Goal: Participate in discussion

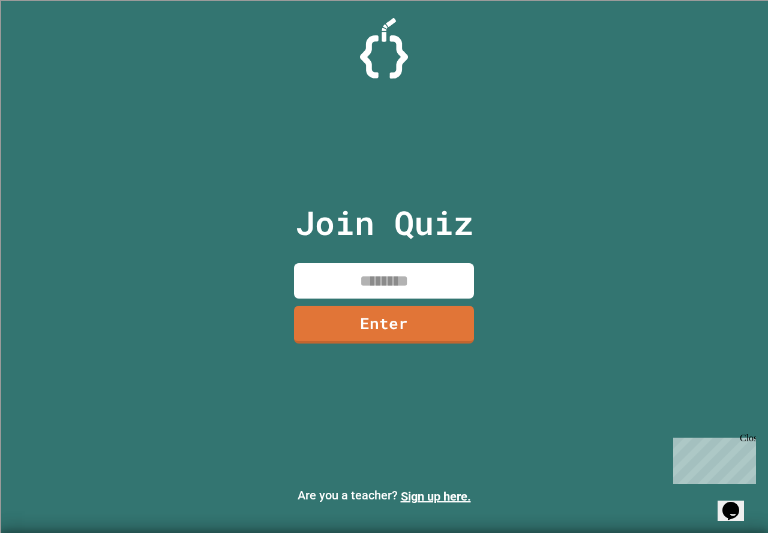
click at [361, 268] on input at bounding box center [384, 280] width 180 height 35
type input "********"
click at [363, 302] on div "Join Quiz ******** Enter" at bounding box center [384, 266] width 202 height 473
click at [361, 310] on link "Enter" at bounding box center [383, 324] width 181 height 38
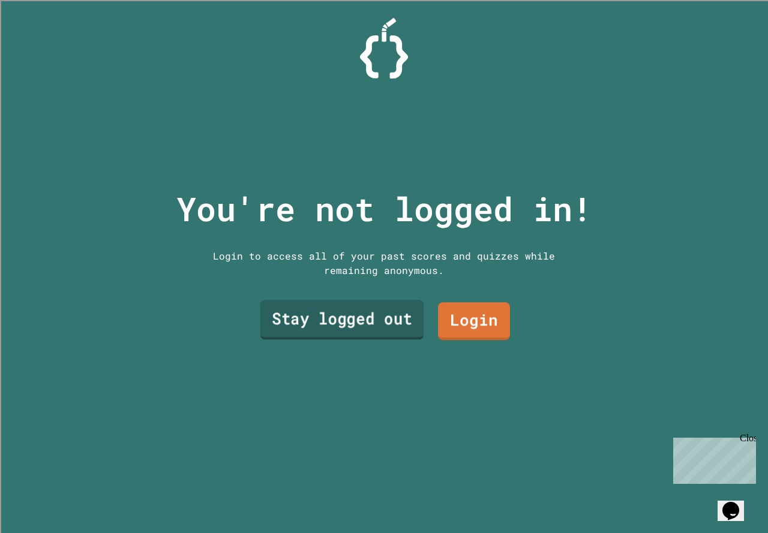
click at [361, 308] on link "Stay logged out" at bounding box center [342, 320] width 164 height 40
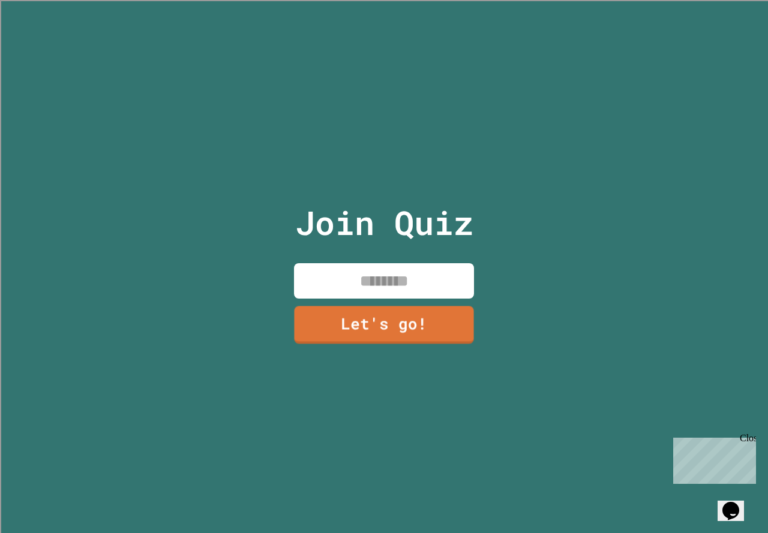
click at [375, 285] on input at bounding box center [384, 280] width 180 height 35
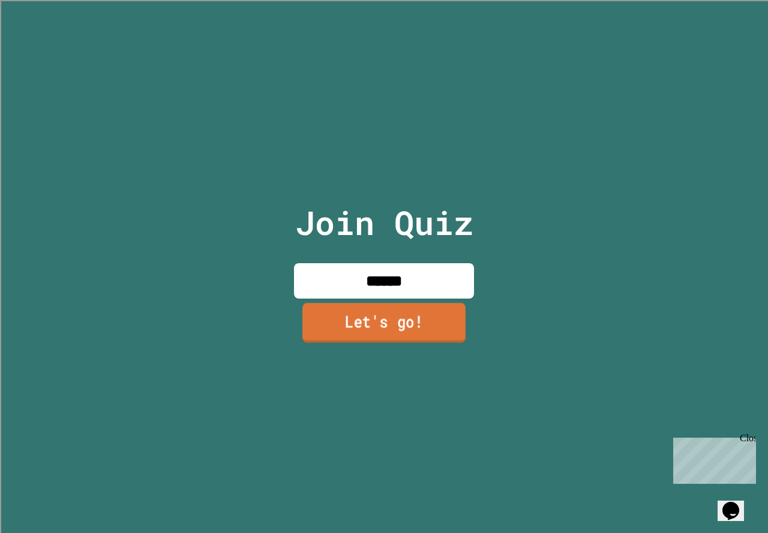
type input "******"
click at [432, 316] on link "Let's go!" at bounding box center [383, 323] width 163 height 40
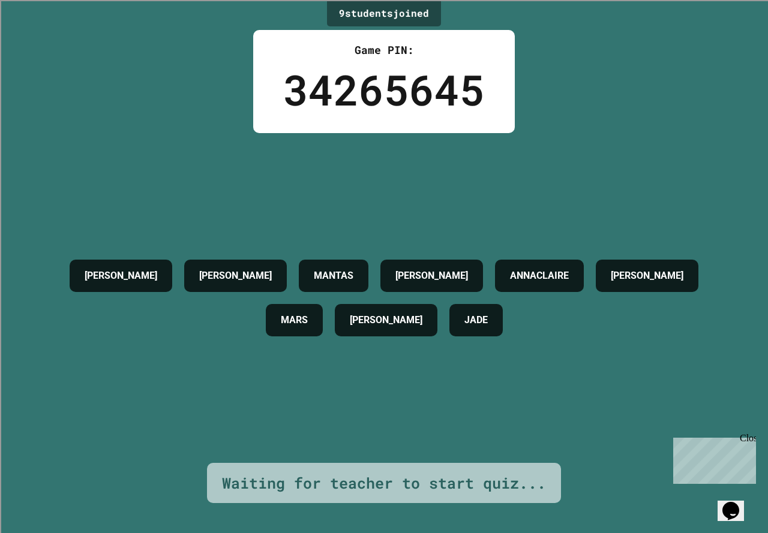
click at [241, 151] on div "[PERSON_NAME] [PERSON_NAME] [PERSON_NAME] [PERSON_NAME]" at bounding box center [384, 298] width 708 height 330
click at [750, 436] on div "Close" at bounding box center [747, 440] width 15 height 15
click at [689, 411] on div "[PERSON_NAME] [PERSON_NAME] [PERSON_NAME] [PERSON_NAME]" at bounding box center [384, 298] width 708 height 330
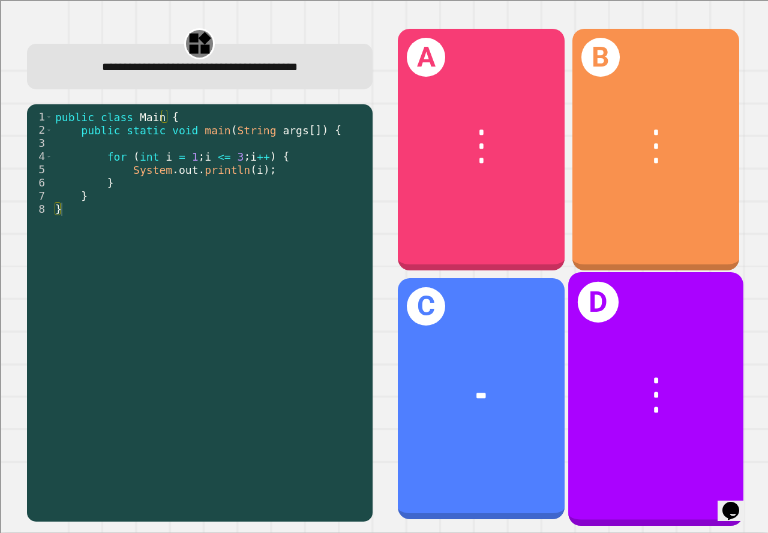
click at [668, 374] on div "*" at bounding box center [655, 381] width 137 height 14
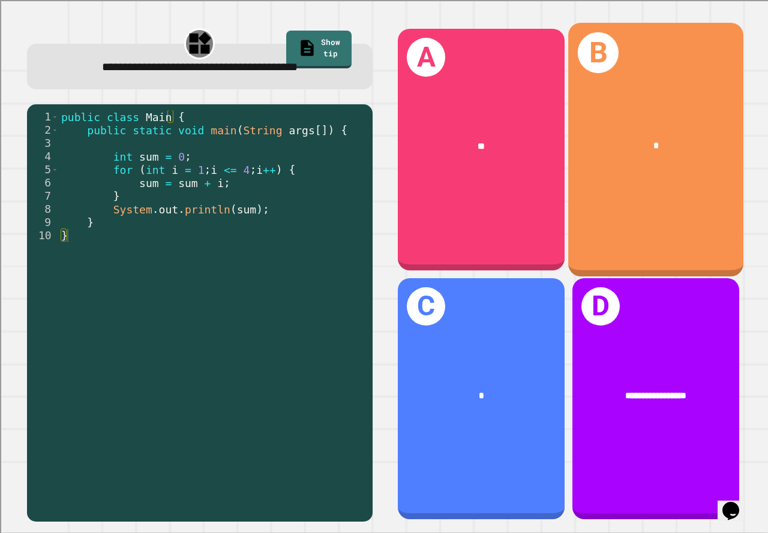
click at [620, 169] on div "B *" at bounding box center [655, 150] width 175 height 254
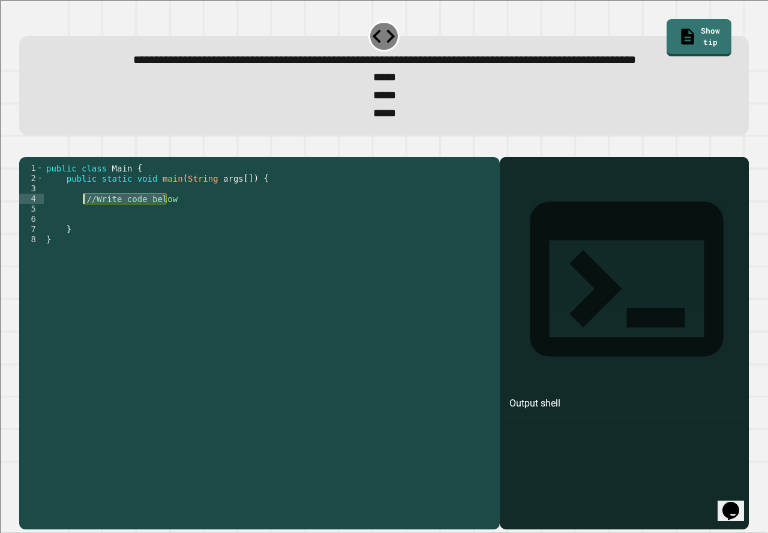
drag, startPoint x: 194, startPoint y: 238, endPoint x: 83, endPoint y: 234, distance: 110.4
click at [83, 234] on div "public class Main { public static void main ( String args [ ]) { //Write code b…" at bounding box center [269, 321] width 450 height 316
type textarea "**********"
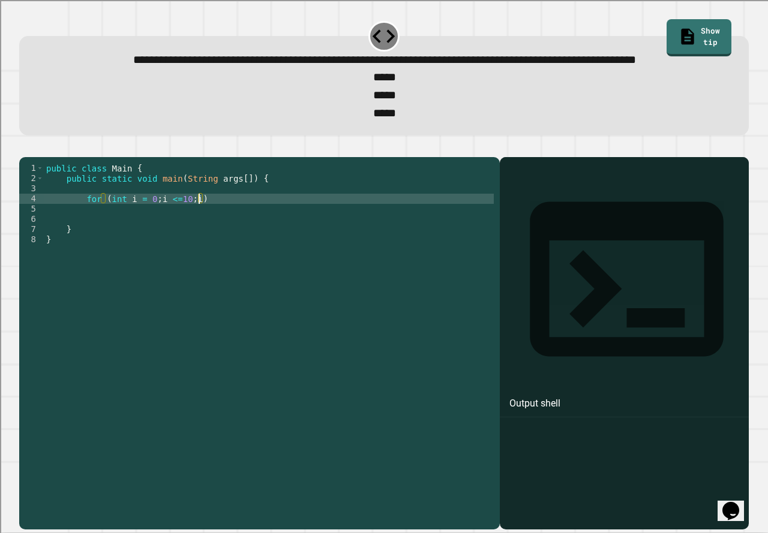
scroll to position [0, 11]
type textarea "**********"
click at [247, 246] on div "public class Main { public static void main ( String args [ ]) { for ( int i = …" at bounding box center [269, 321] width 450 height 316
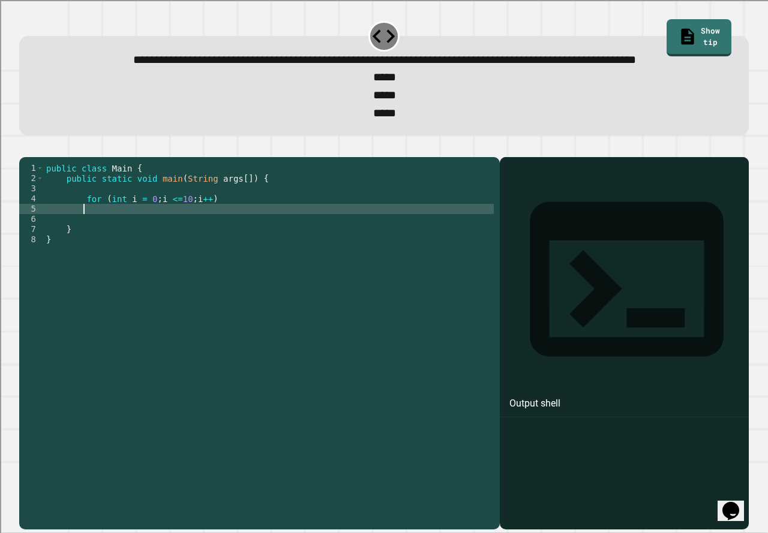
type textarea "*"
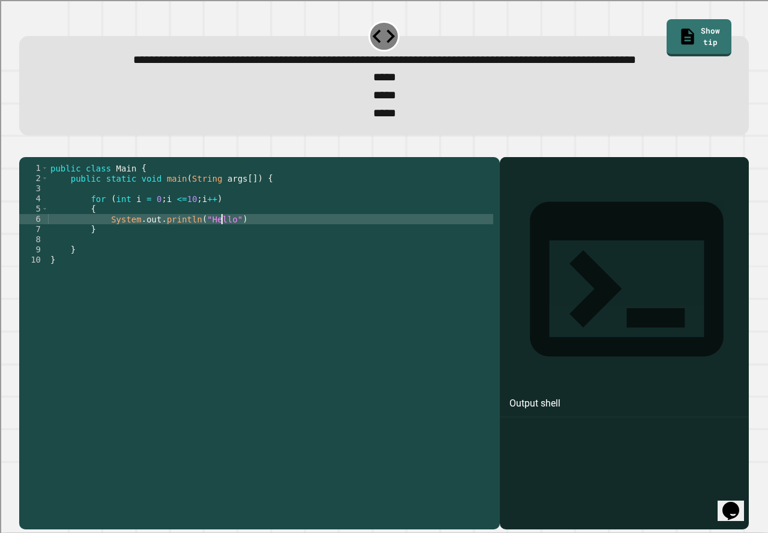
scroll to position [0, 12]
type textarea "**********"
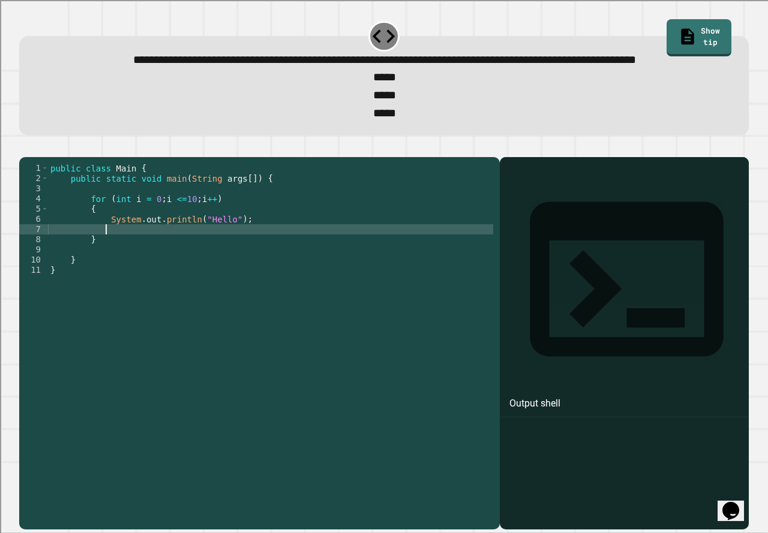
scroll to position [0, 3]
type textarea "*"
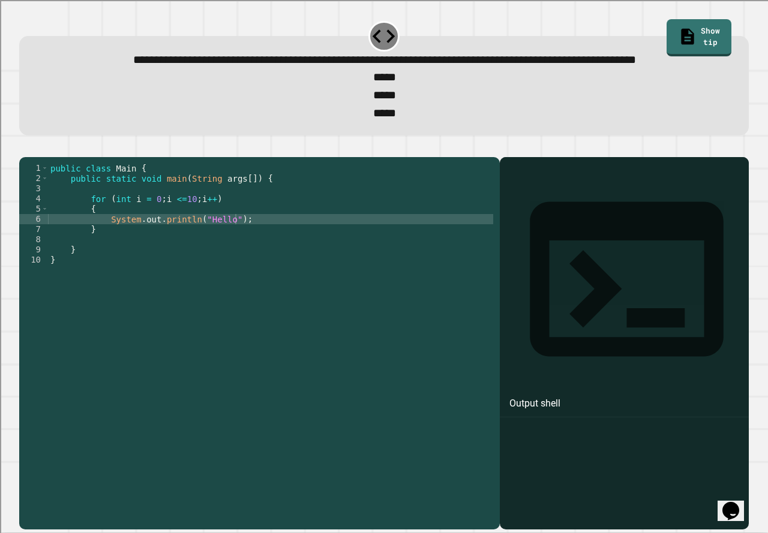
click at [25, 148] on icon "button" at bounding box center [25, 148] width 0 height 0
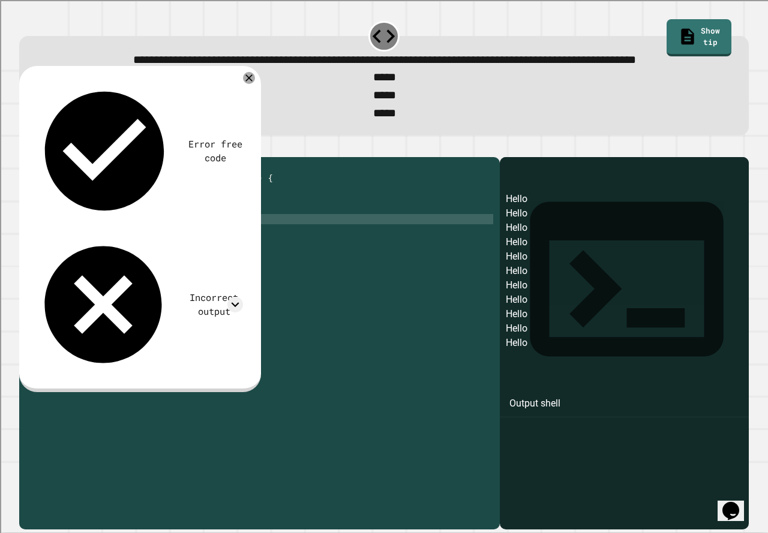
click at [251, 106] on div "Error free code Hello Hello Hello Hello Hello Hello Hello Hello Hello Hello Hel…" at bounding box center [140, 229] width 242 height 326
click at [260, 103] on div "Error free code Hello Hello Hello Hello Hello Hello Hello Hello Hello Hello Hel…" at bounding box center [140, 229] width 242 height 326
click at [244, 84] on icon at bounding box center [249, 78] width 12 height 12
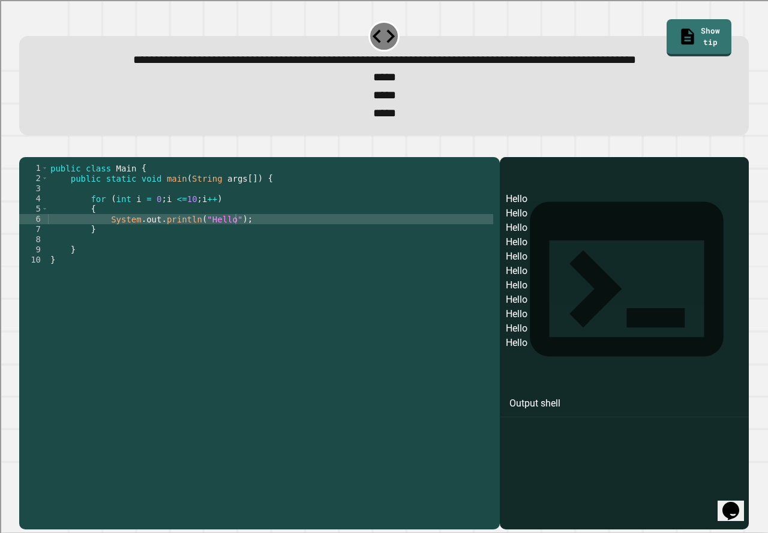
click at [181, 238] on div "public class Main { public static void main ( String args [ ]) { for ( int i = …" at bounding box center [270, 321] width 445 height 316
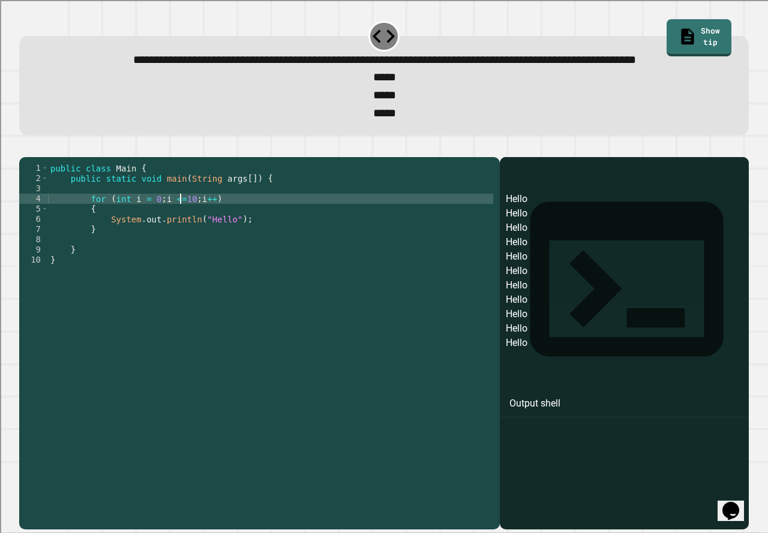
type textarea "**********"
click at [25, 148] on button "button" at bounding box center [25, 148] width 0 height 0
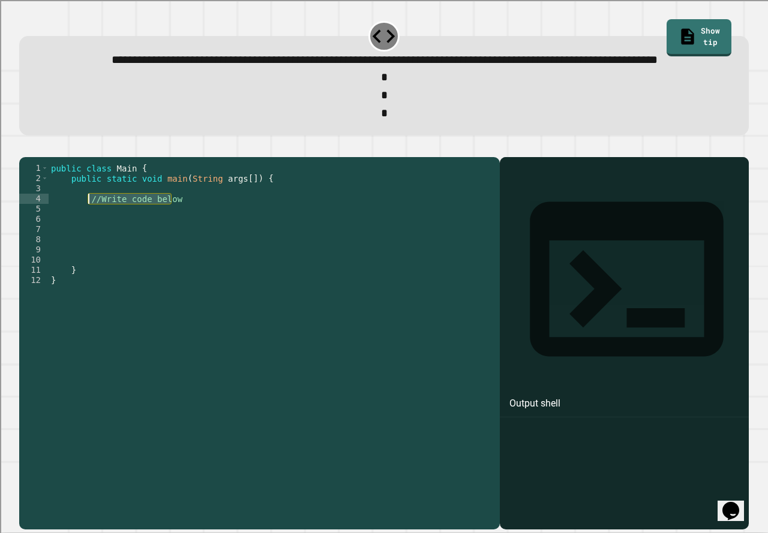
drag, startPoint x: 235, startPoint y: 235, endPoint x: 89, endPoint y: 236, distance: 145.8
click at [89, 236] on div "public class Main { public static void main ( String args [ ]) { //Write code b…" at bounding box center [271, 321] width 445 height 316
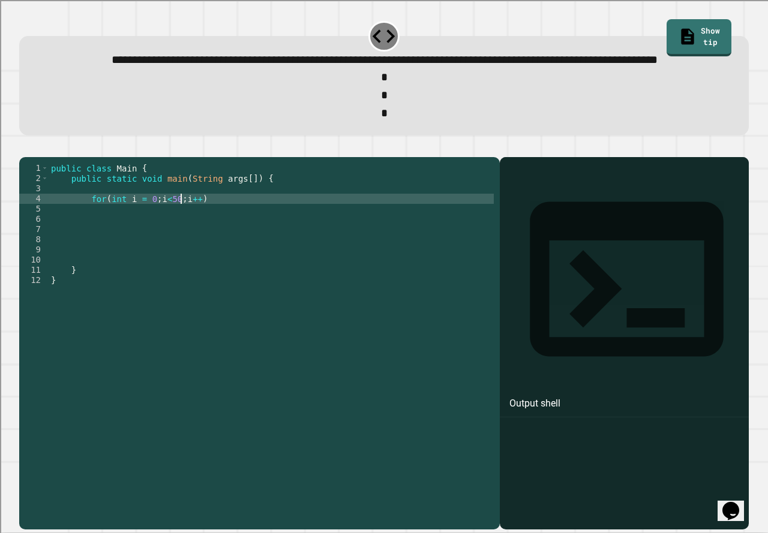
scroll to position [0, 9]
click at [181, 239] on div "public class Main { public static void main ( String args [ ]) { for ( int i = …" at bounding box center [271, 321] width 445 height 316
type textarea "**********"
click at [219, 236] on div "public class Main { public static void main ( String args [ ]) { for ( int i = …" at bounding box center [271, 321] width 445 height 316
click at [217, 256] on div "public class Main { public static void main ( String args [ ]) { for ( int i = …" at bounding box center [271, 321] width 445 height 316
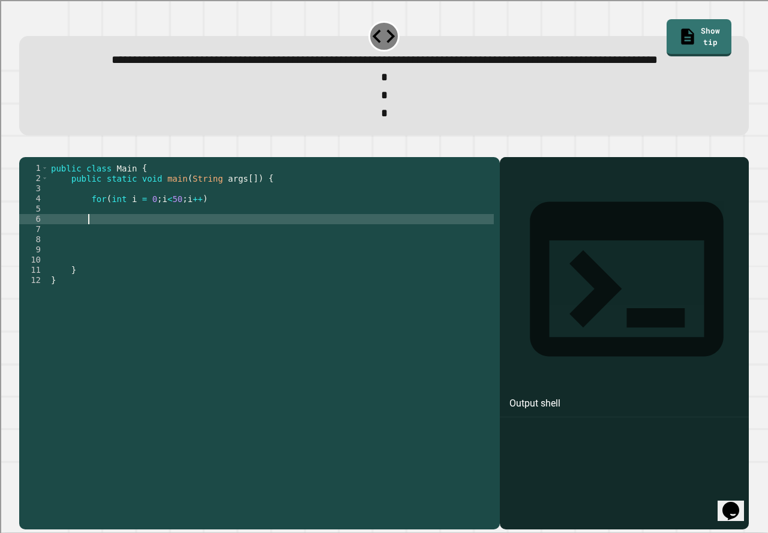
scroll to position [0, 2]
click at [218, 247] on div "public class Main { public static void main ( String args [ ]) { for ( int i = …" at bounding box center [271, 321] width 445 height 316
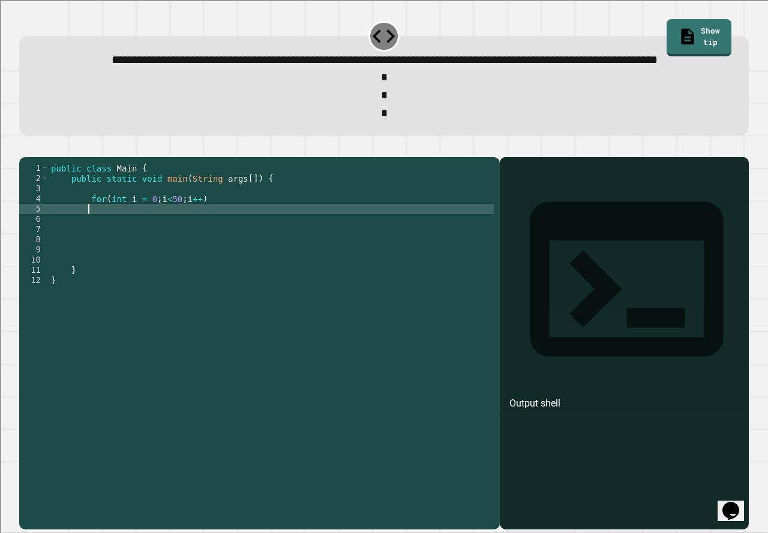
type textarea "*"
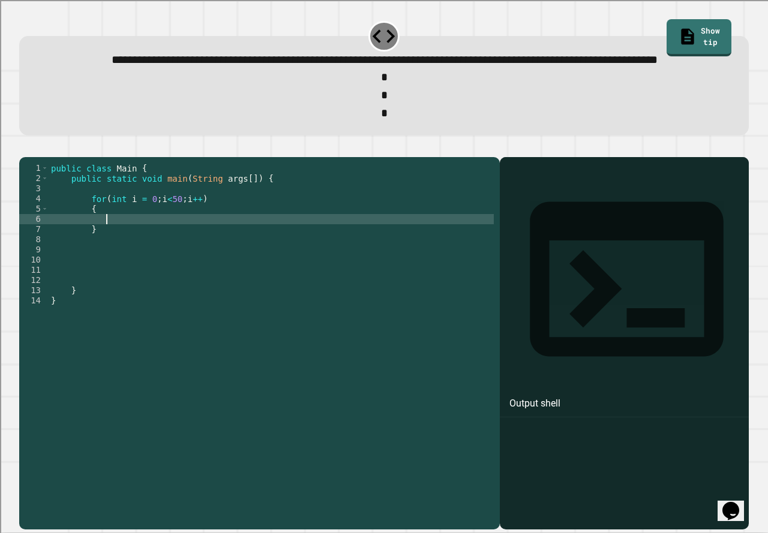
click at [232, 305] on div "public class Main { public static void main ( String args [ ]) { for ( int i = …" at bounding box center [271, 321] width 445 height 316
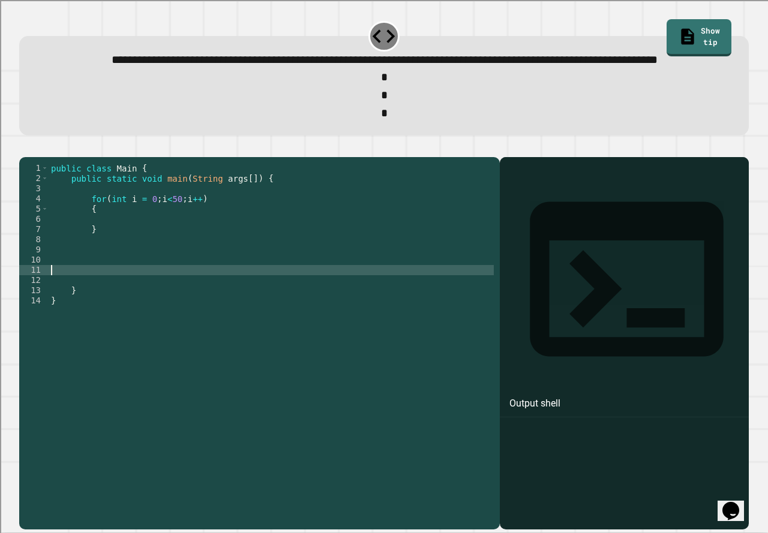
scroll to position [0, 0]
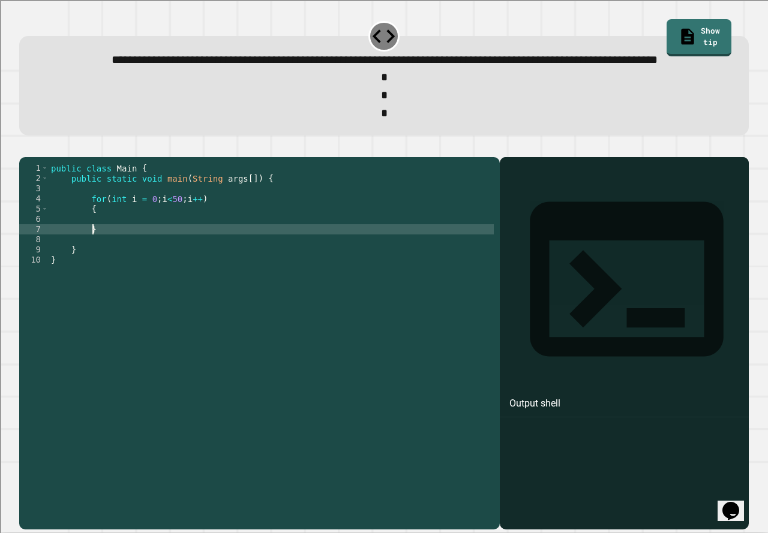
type textarea "*"
click at [154, 256] on div "public class Main { public static void main ( String args [ ]) { for ( int i = …" at bounding box center [271, 321] width 445 height 316
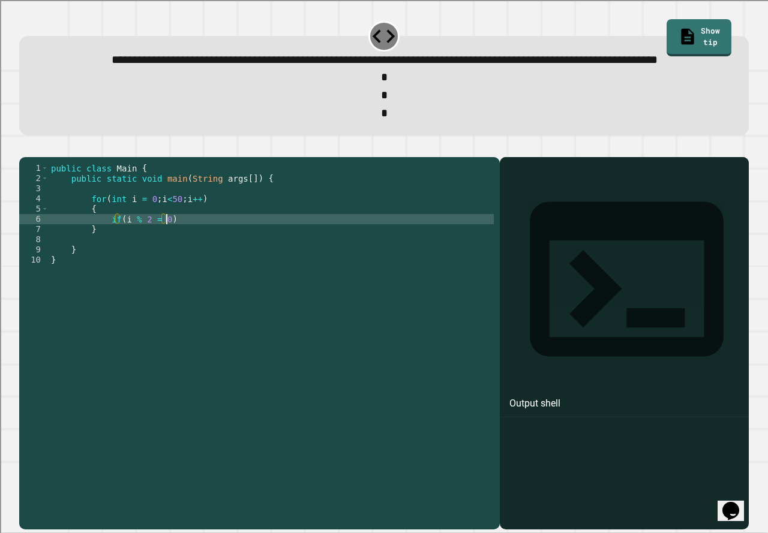
scroll to position [0, 2]
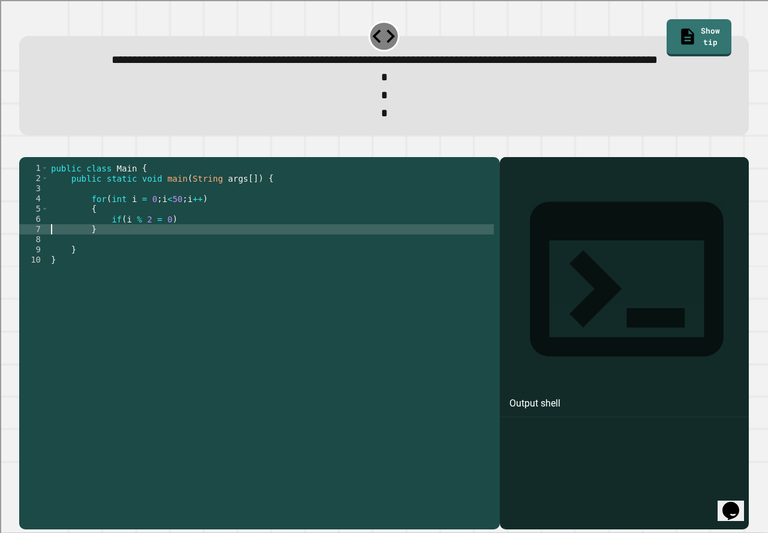
type textarea "**********"
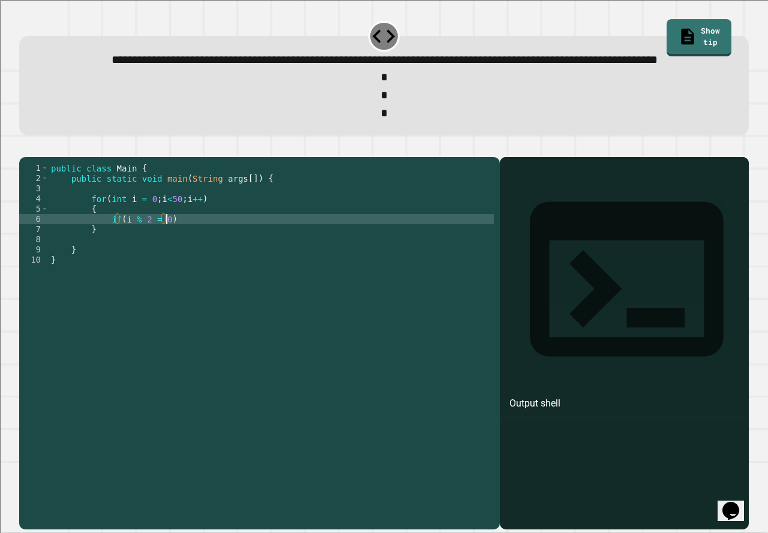
scroll to position [0, 3]
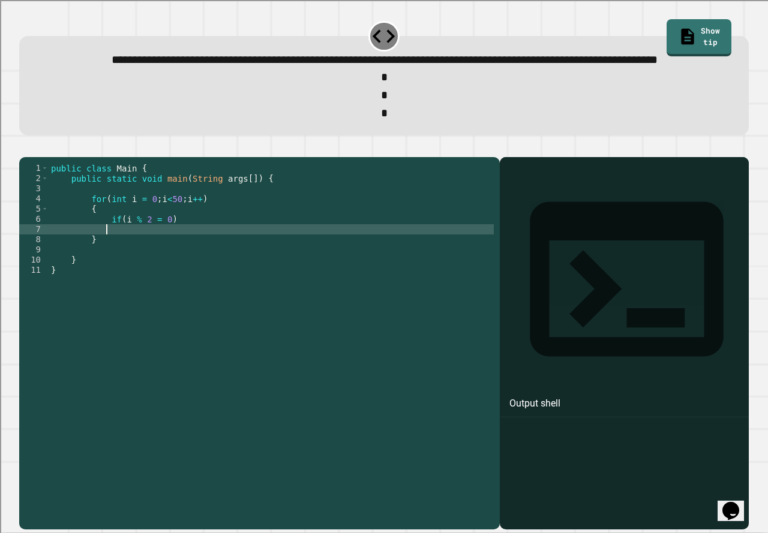
type textarea "*"
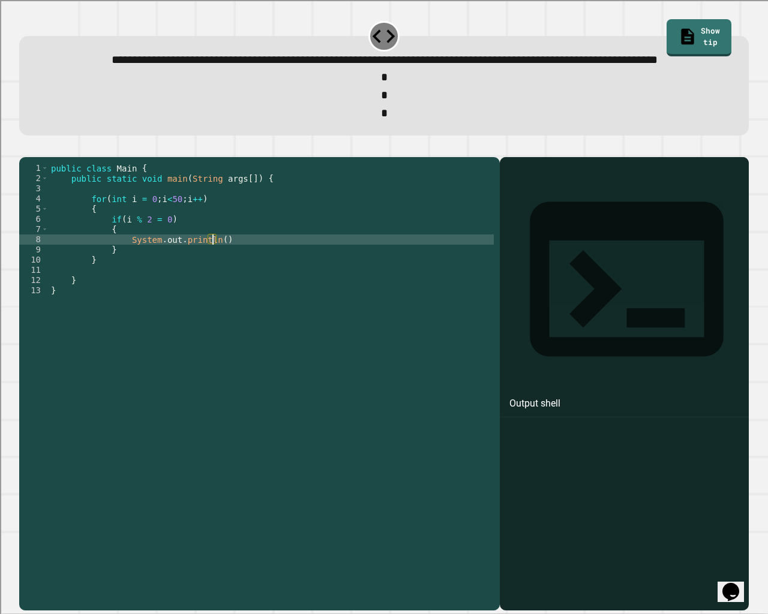
scroll to position [0, 11]
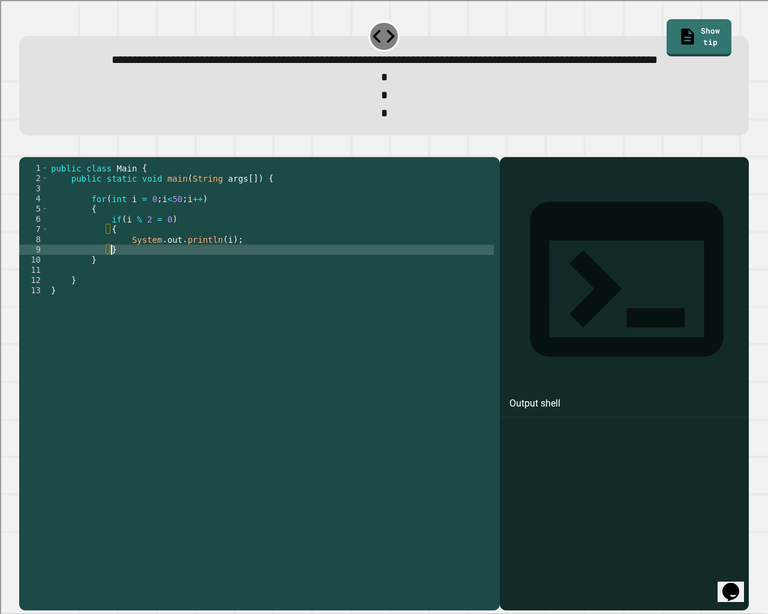
click at [166, 291] on div "public class Main { public static void main ( String args [ ]) { for ( int i = …" at bounding box center [271, 362] width 445 height 398
type textarea "*"
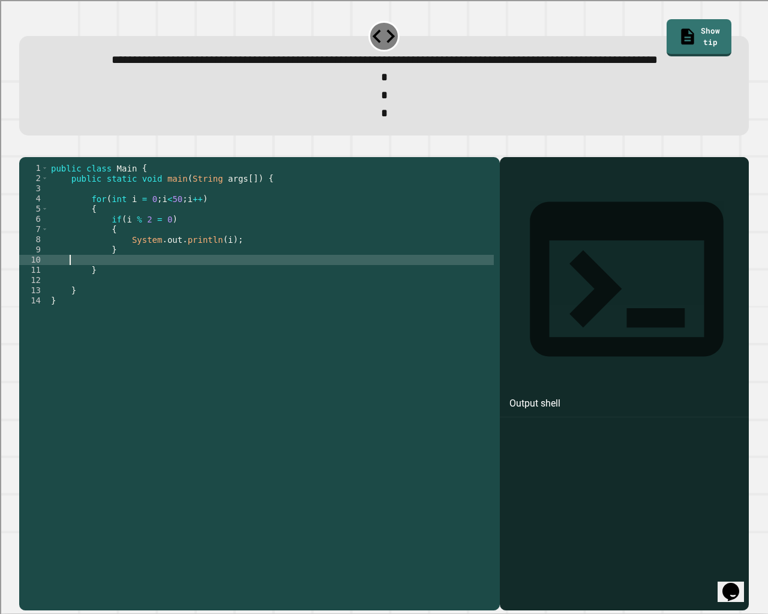
scroll to position [0, 0]
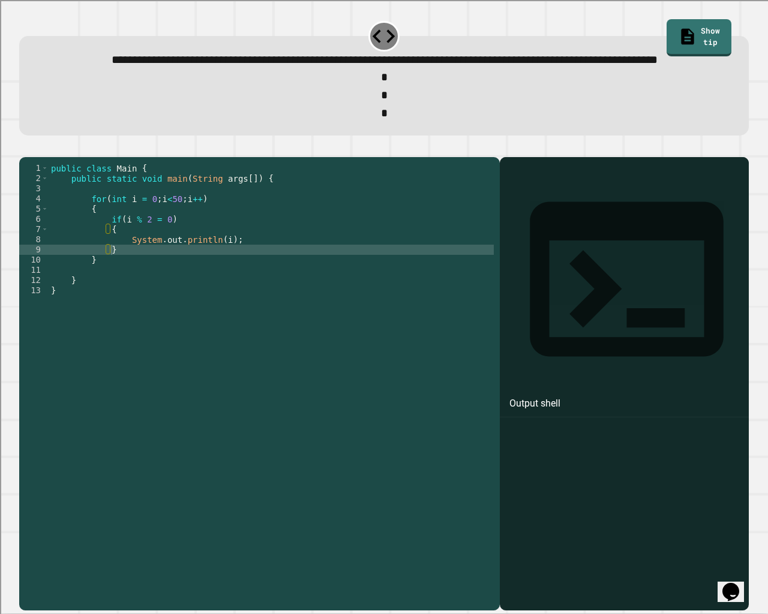
click at [25, 148] on icon "button" at bounding box center [25, 148] width 0 height 0
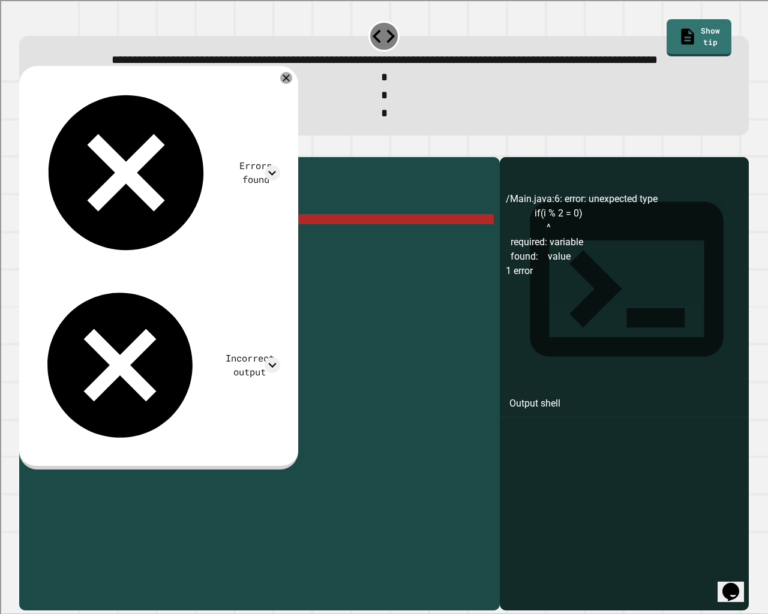
click at [135, 259] on div "public class Main { public static void main ( String args [ ]) { for ( int i = …" at bounding box center [271, 362] width 445 height 398
click at [150, 257] on div "public class Main { public static void main ( String args [ ]) { for ( int i = …" at bounding box center [271, 362] width 445 height 398
click at [154, 256] on div "public class Main { public static void main ( String args [ ]) { for ( int i = …" at bounding box center [271, 362] width 445 height 398
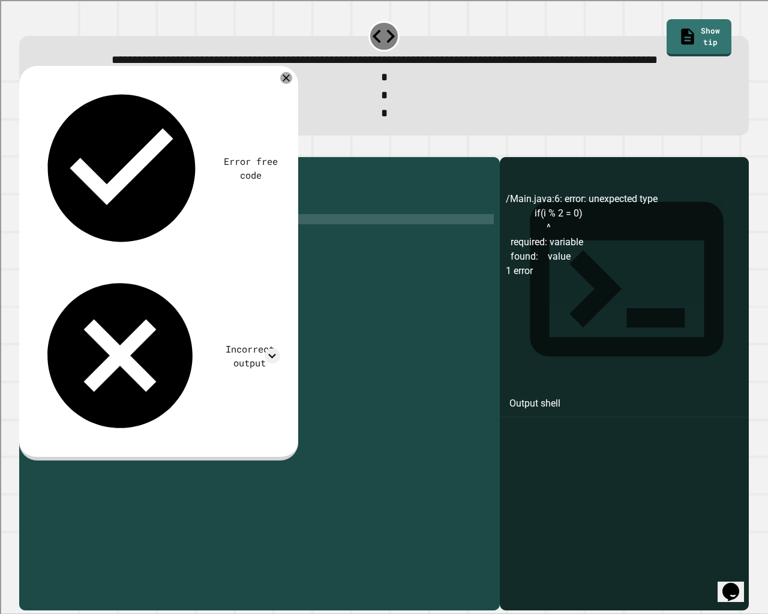
click at [159, 255] on div "public class Main { public static void main ( String args [ ]) { for ( int i = …" at bounding box center [271, 362] width 445 height 398
drag, startPoint x: 157, startPoint y: 255, endPoint x: 119, endPoint y: 256, distance: 37.2
click at [119, 256] on div "public class Main { public static void main ( String args [ ]) { for ( int i = …" at bounding box center [271, 362] width 445 height 398
click at [25, 148] on icon "button" at bounding box center [25, 148] width 0 height 0
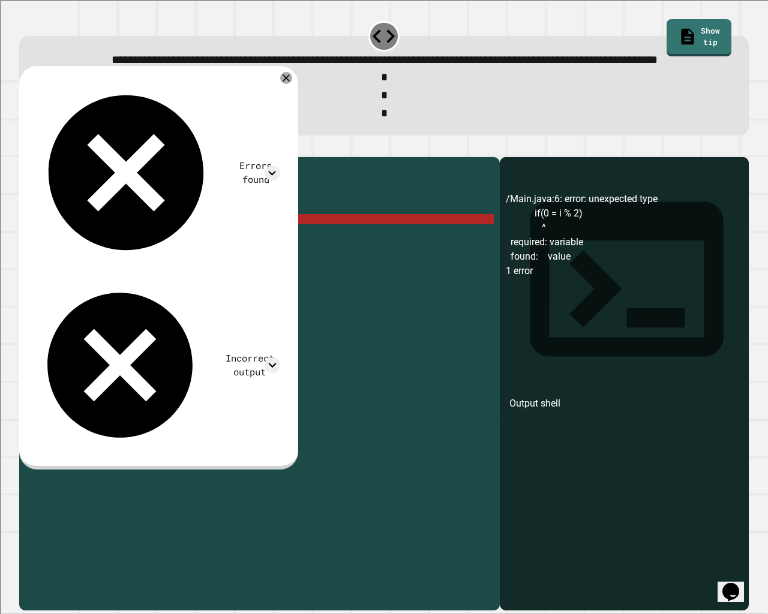
click at [125, 258] on div "public class Main { public static void main ( String args [ ]) { for ( int i = …" at bounding box center [271, 362] width 445 height 398
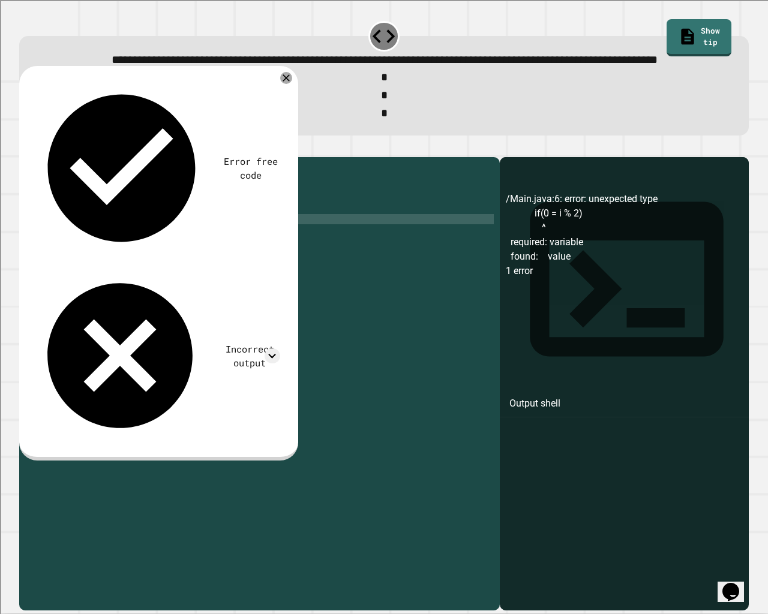
scroll to position [0, 8]
type textarea "**********"
click at [293, 85] on icon at bounding box center [286, 78] width 14 height 14
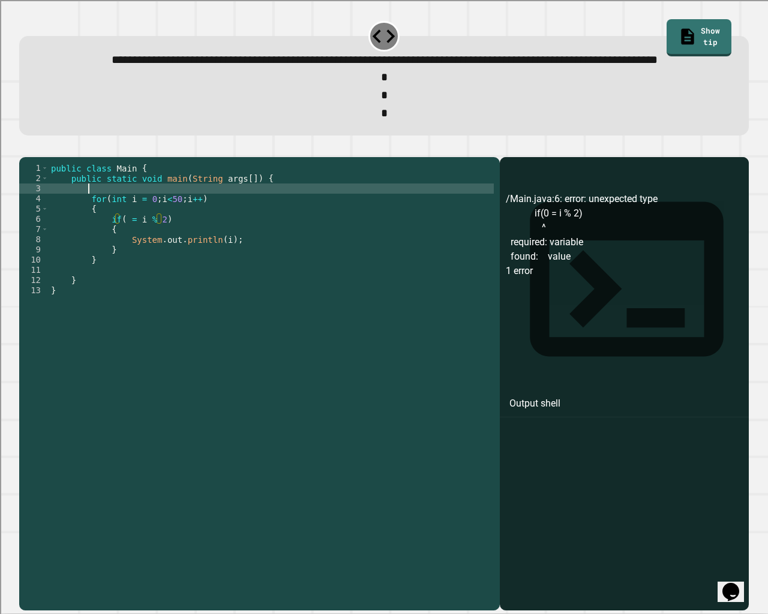
scroll to position [0, 2]
click at [110, 226] on div "public class Main { public static void main ( String args [ ]) { for ( int i = …" at bounding box center [271, 362] width 445 height 398
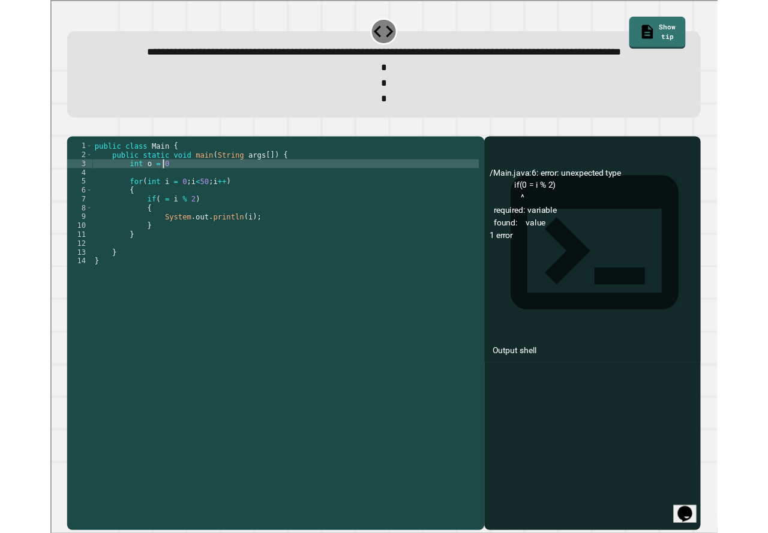
scroll to position [0, 5]
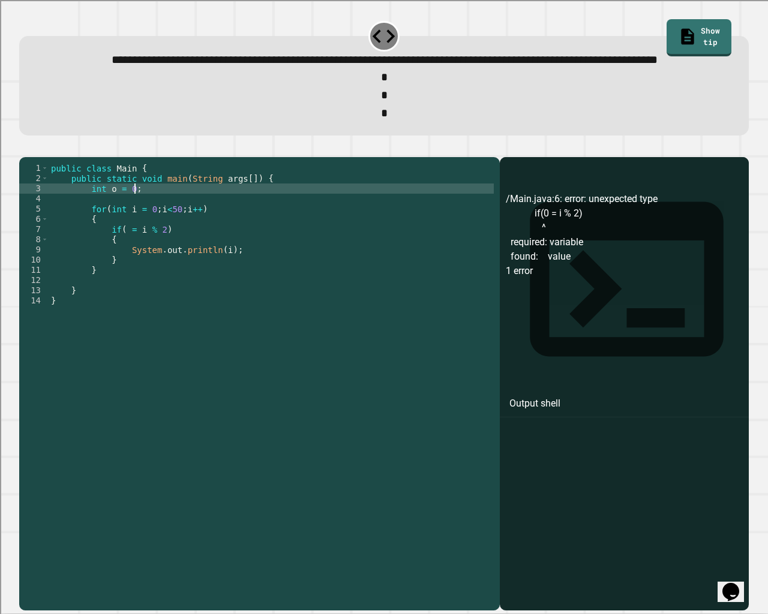
click at [123, 269] on div "public class Main { public static void main ( String args [ ]) { int o = 0 ; fo…" at bounding box center [271, 362] width 445 height 398
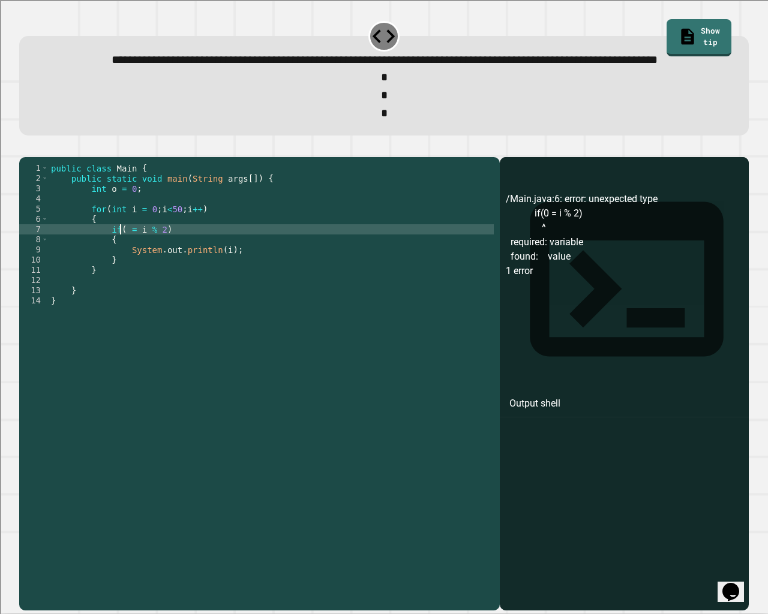
click at [118, 268] on div "public class Main { public static void main ( String args [ ]) { int o = 0 ; fo…" at bounding box center [271, 362] width 445 height 398
type textarea "**********"
click at [25, 148] on icon "button" at bounding box center [25, 148] width 0 height 0
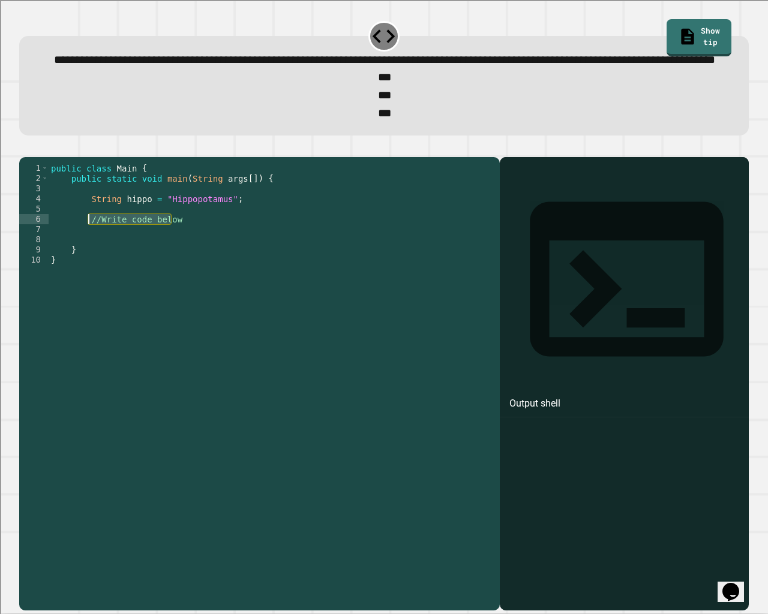
drag, startPoint x: 178, startPoint y: 256, endPoint x: 89, endPoint y: 257, distance: 88.2
click at [89, 257] on div "public class Main { public static void main ( String args [ ]) { String hippo =…" at bounding box center [271, 362] width 445 height 398
type textarea "**********"
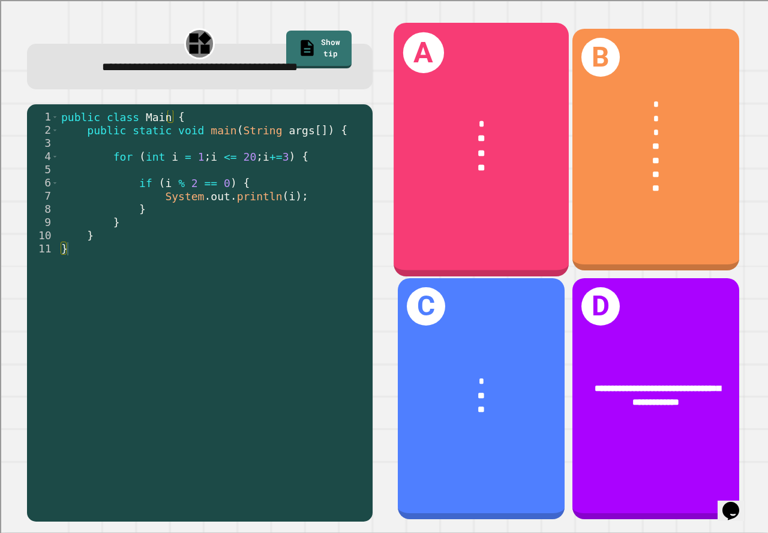
click at [411, 227] on div "A * ** ** **" at bounding box center [480, 150] width 175 height 254
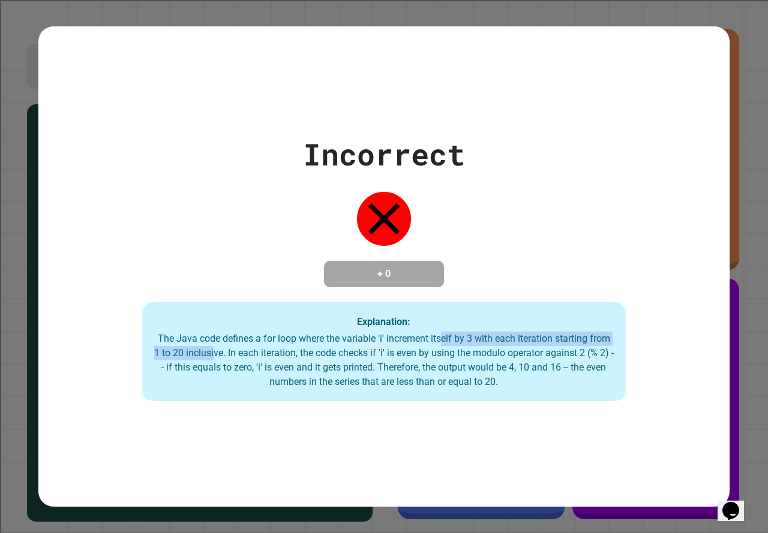
drag, startPoint x: 436, startPoint y: 340, endPoint x: 217, endPoint y: 356, distance: 220.1
click at [217, 356] on div "The Java code defines a for loop where the variable 'i' increment itself by 3 w…" at bounding box center [383, 361] width 459 height 58
